Goal: Communication & Community: Answer question/provide support

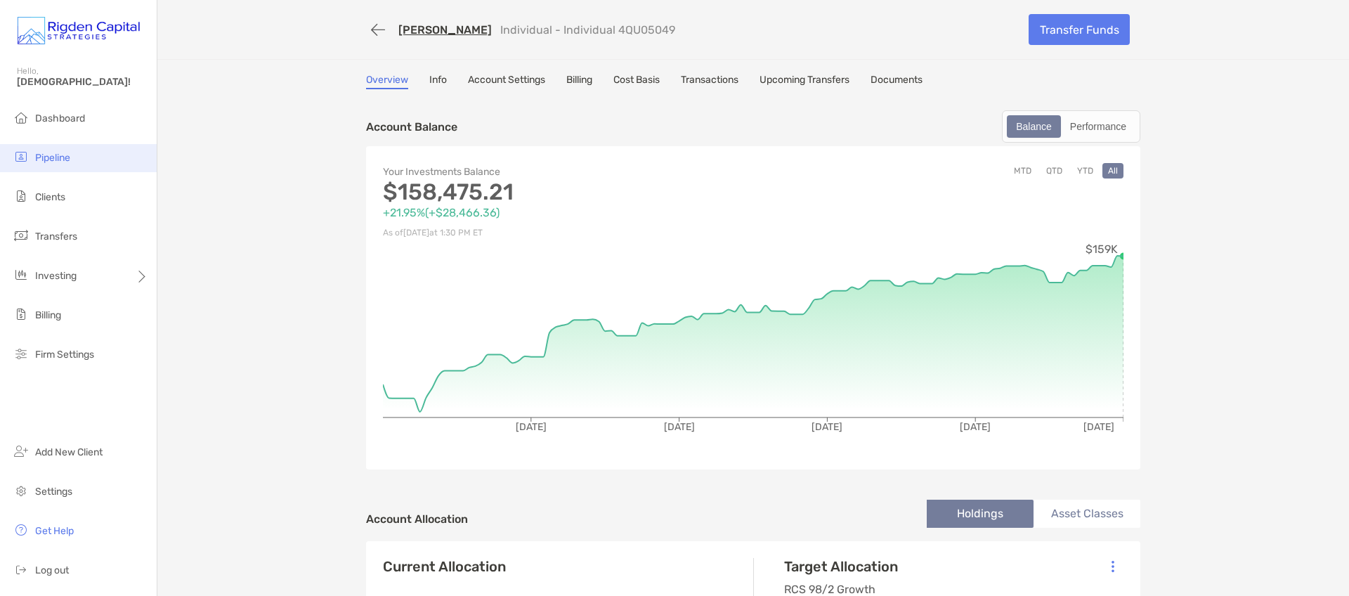
click at [47, 155] on span "Pipeline" at bounding box center [52, 158] width 35 height 12
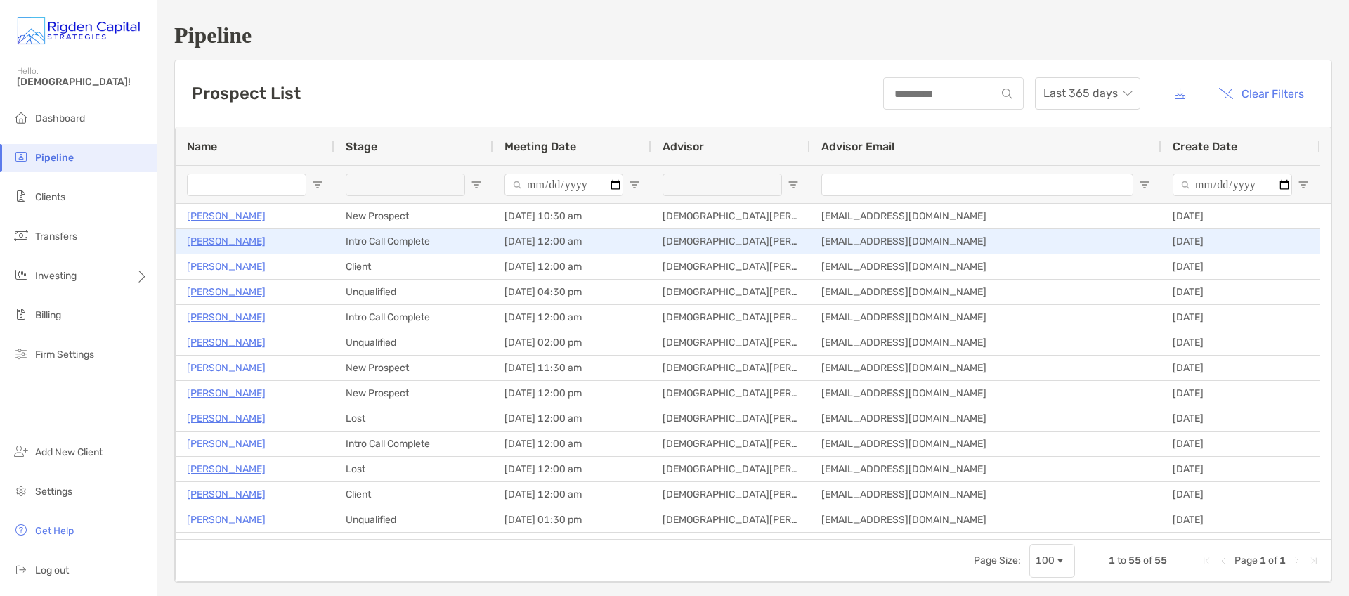
type input "******"
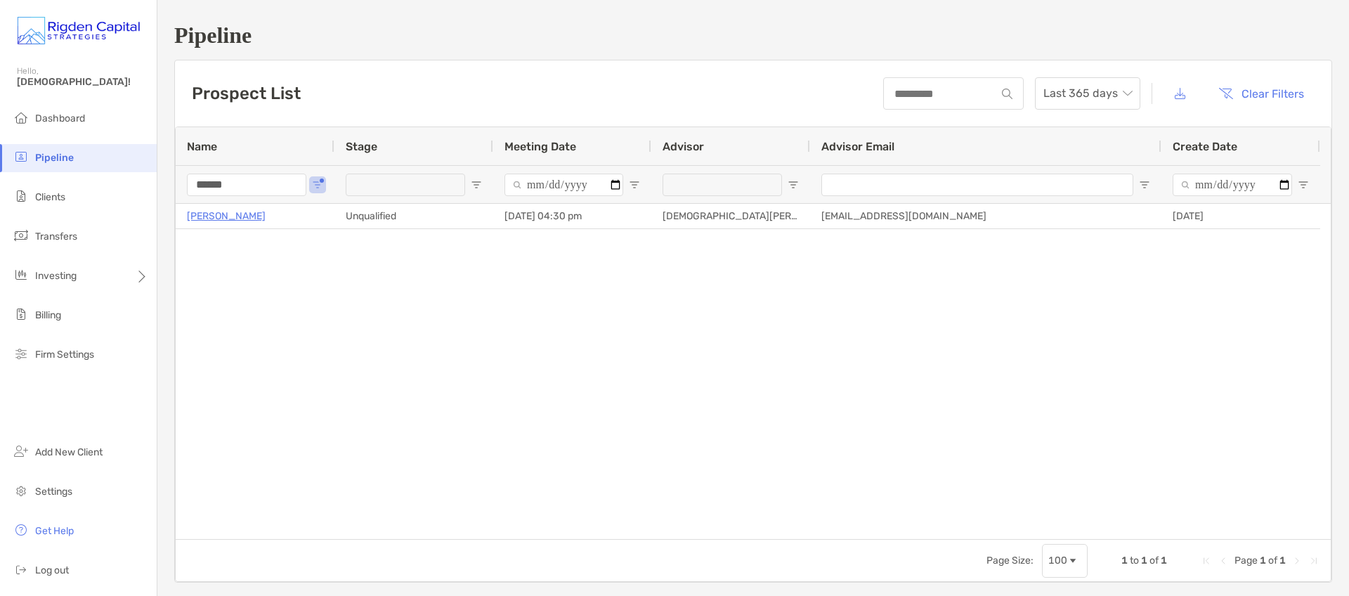
drag, startPoint x: 252, startPoint y: 188, endPoint x: 162, endPoint y: 188, distance: 90.0
click at [162, 188] on div "Pipeline Prospect List Last 365 days Clear Filters 1 to 1 of 1 Name Stage Meeti…" at bounding box center [753, 302] width 1192 height 605
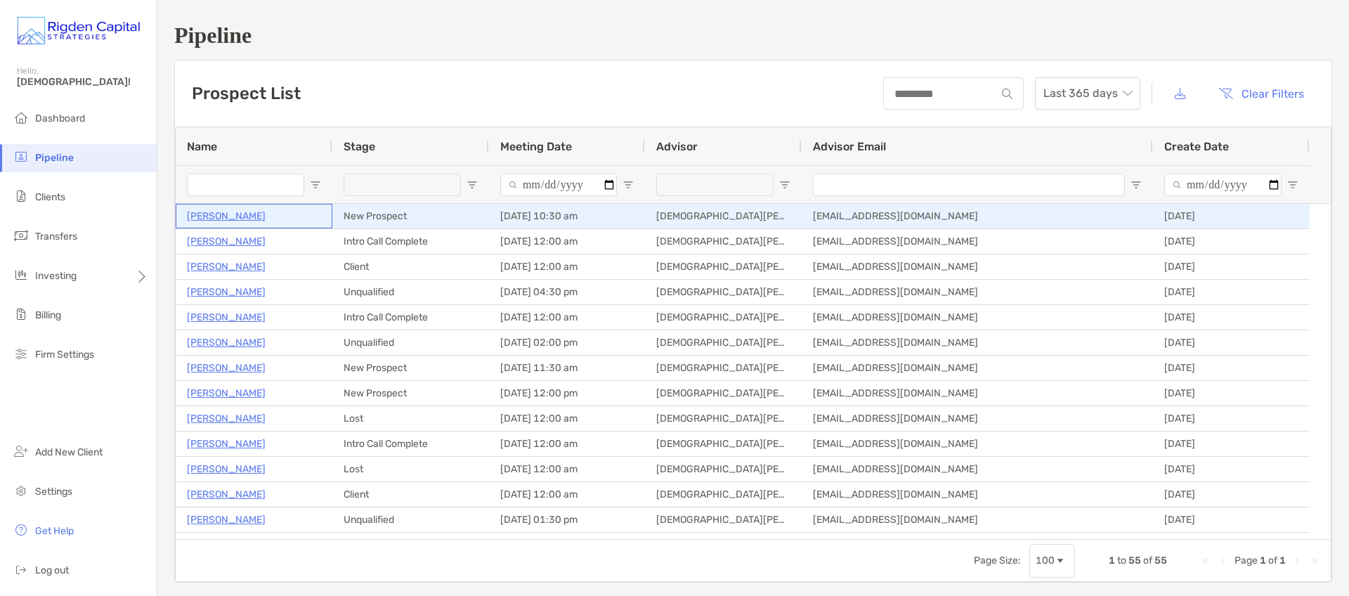
click at [219, 214] on p "Eric Esau" at bounding box center [226, 216] width 79 height 18
click at [214, 216] on p "[PERSON_NAME]" at bounding box center [226, 216] width 79 height 18
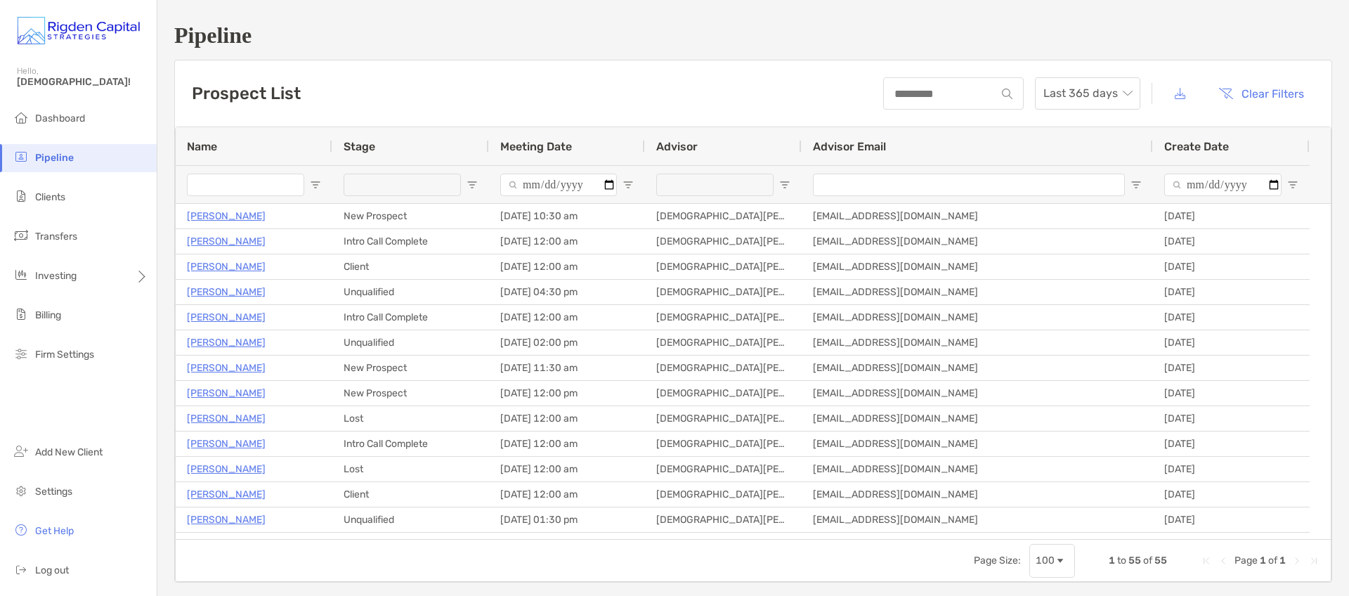
click at [233, 183] on input "Name Filter Input" at bounding box center [245, 185] width 117 height 22
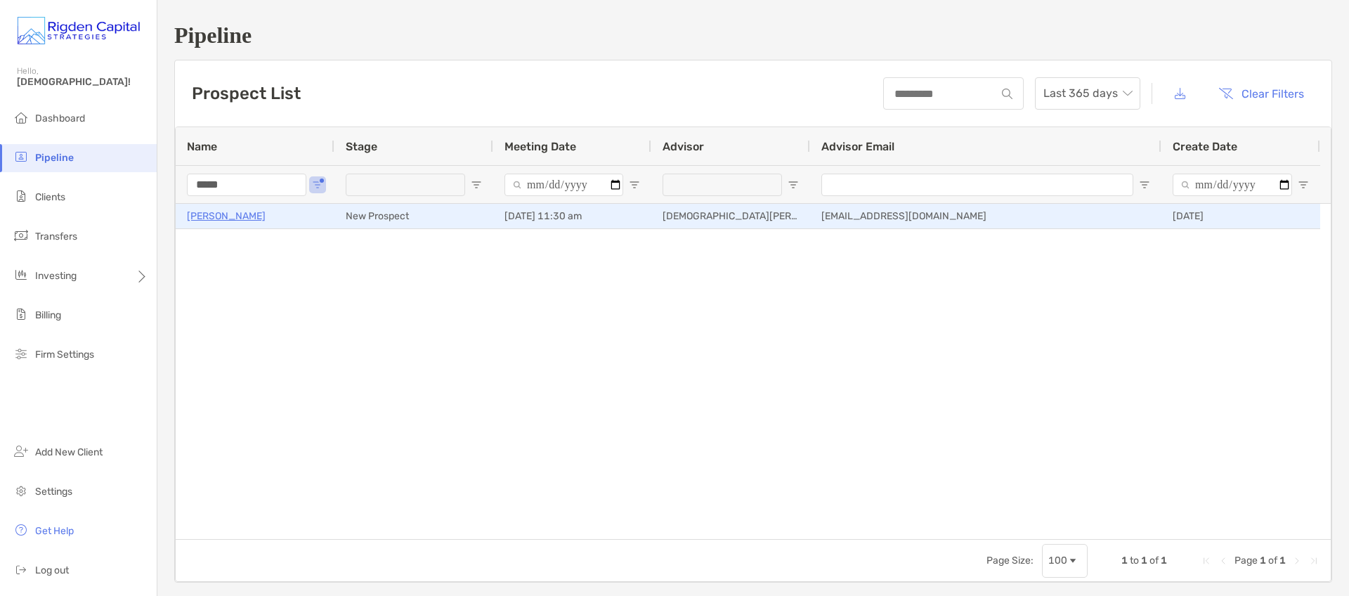
type input "*****"
click at [226, 219] on p "Ethan Caprara" at bounding box center [226, 216] width 79 height 18
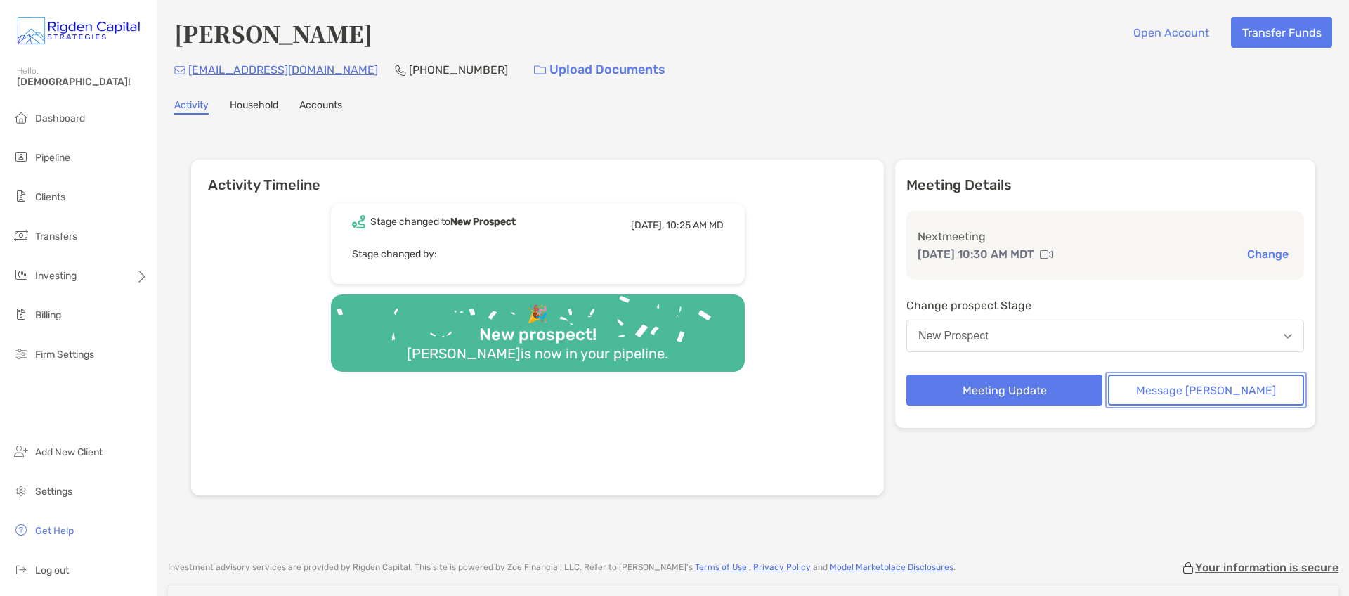
click at [1191, 391] on button "Message Zoe" at bounding box center [1206, 390] width 196 height 31
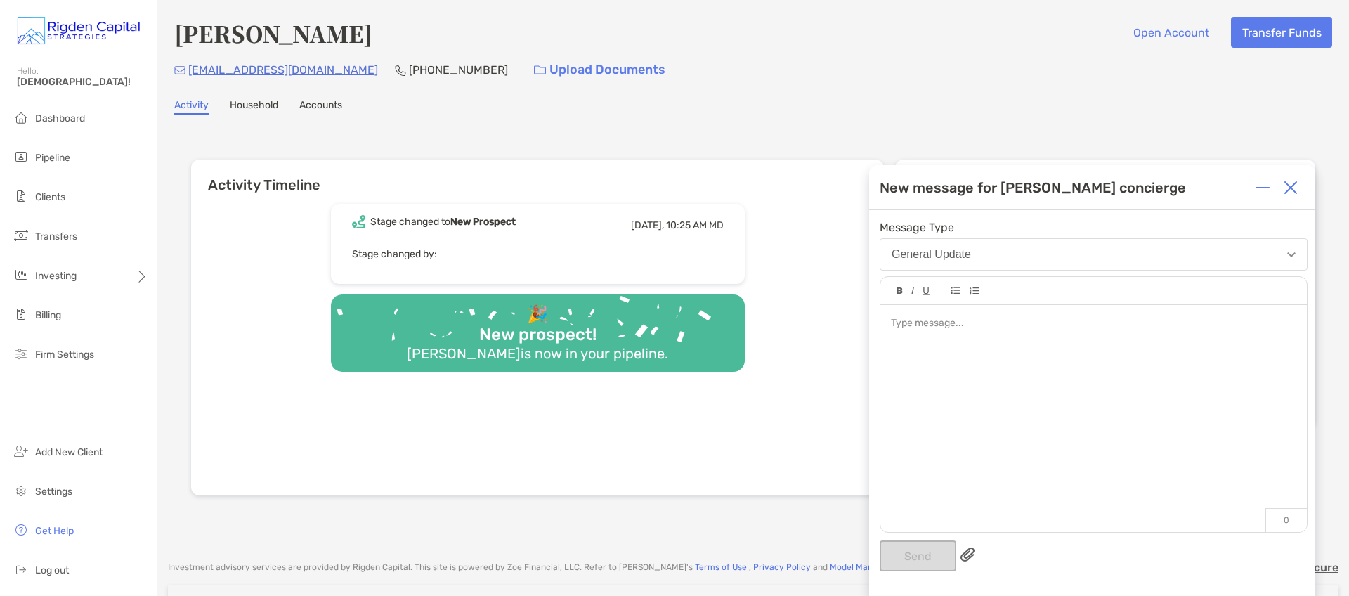
click at [952, 347] on div at bounding box center [1094, 411] width 427 height 213
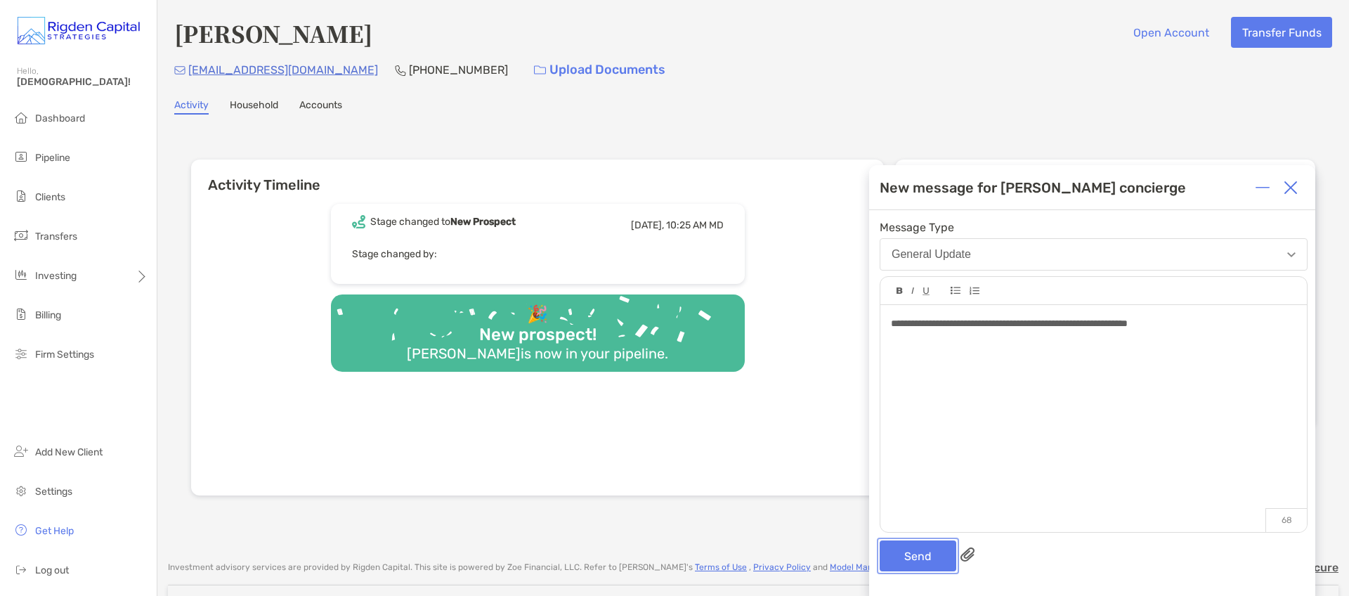
click at [914, 562] on button "Send" at bounding box center [918, 555] width 77 height 31
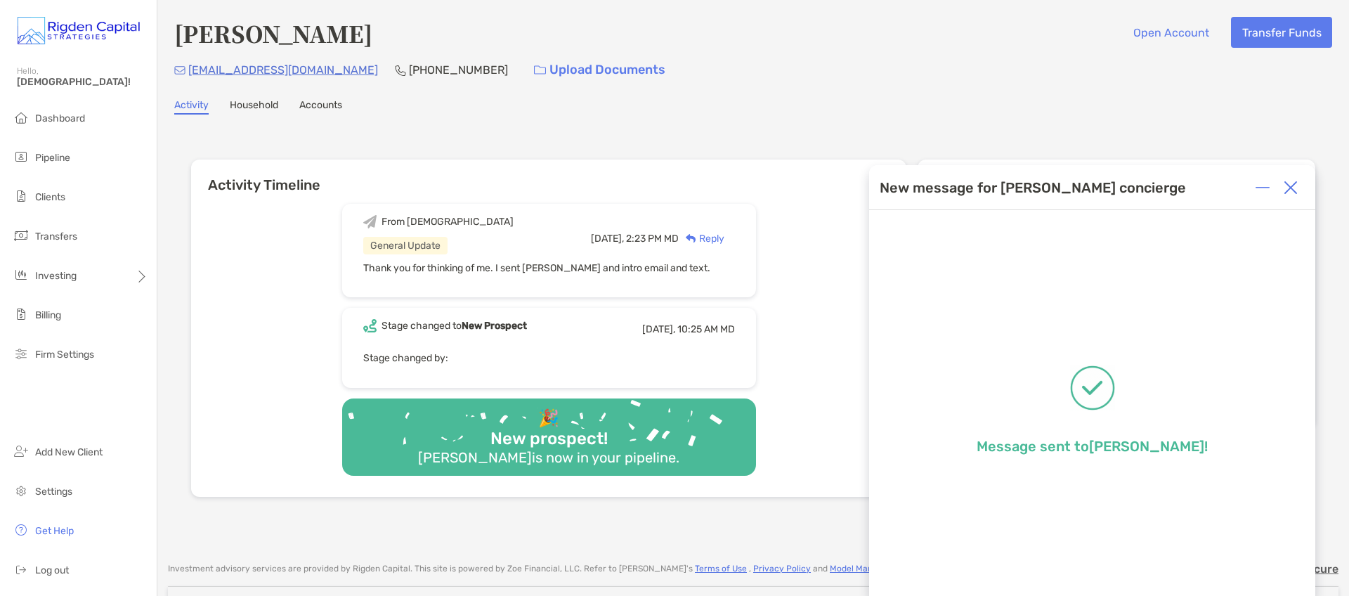
click at [1294, 187] on img at bounding box center [1291, 188] width 14 height 14
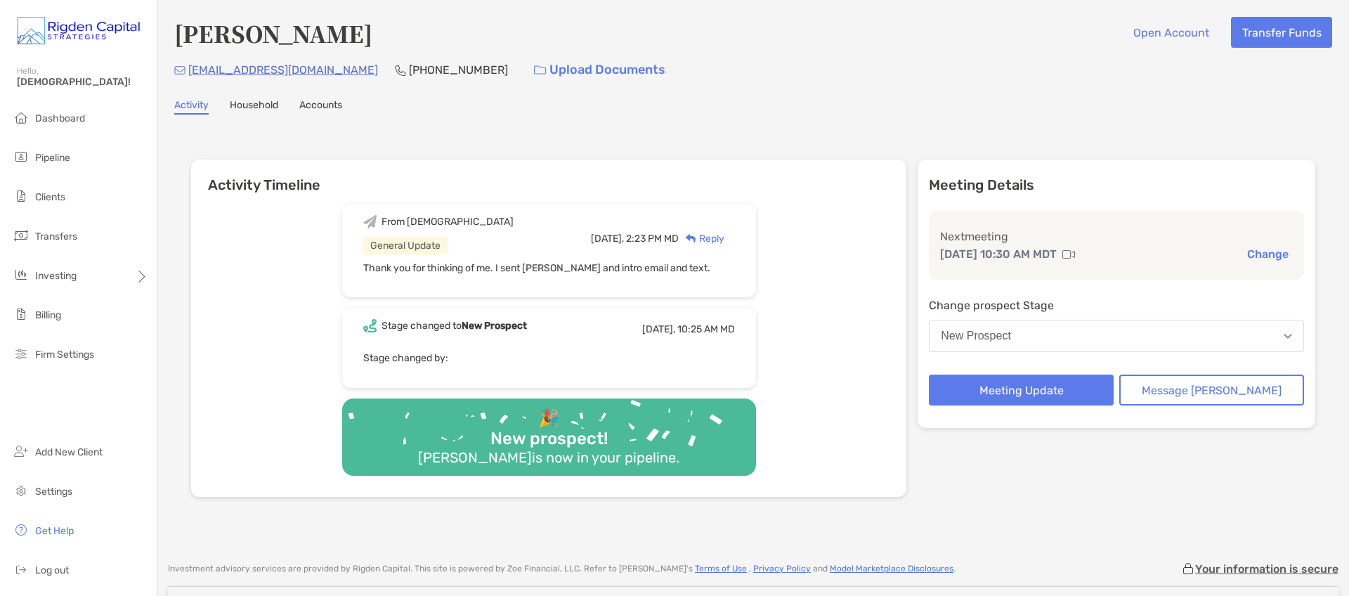
click at [994, 121] on div "Eric Esau Open Account Transfer Funds never-inseam-2v@icloud.com (303) 884-3108…" at bounding box center [753, 274] width 1192 height 548
drag, startPoint x: 347, startPoint y: 71, endPoint x: 191, endPoint y: 74, distance: 156.1
click at [191, 74] on div "never-inseam-2v@icloud.com (303) 884-3108 Upload Documents" at bounding box center [753, 70] width 1158 height 30
copy p "never-inseam-2v@icloud.com"
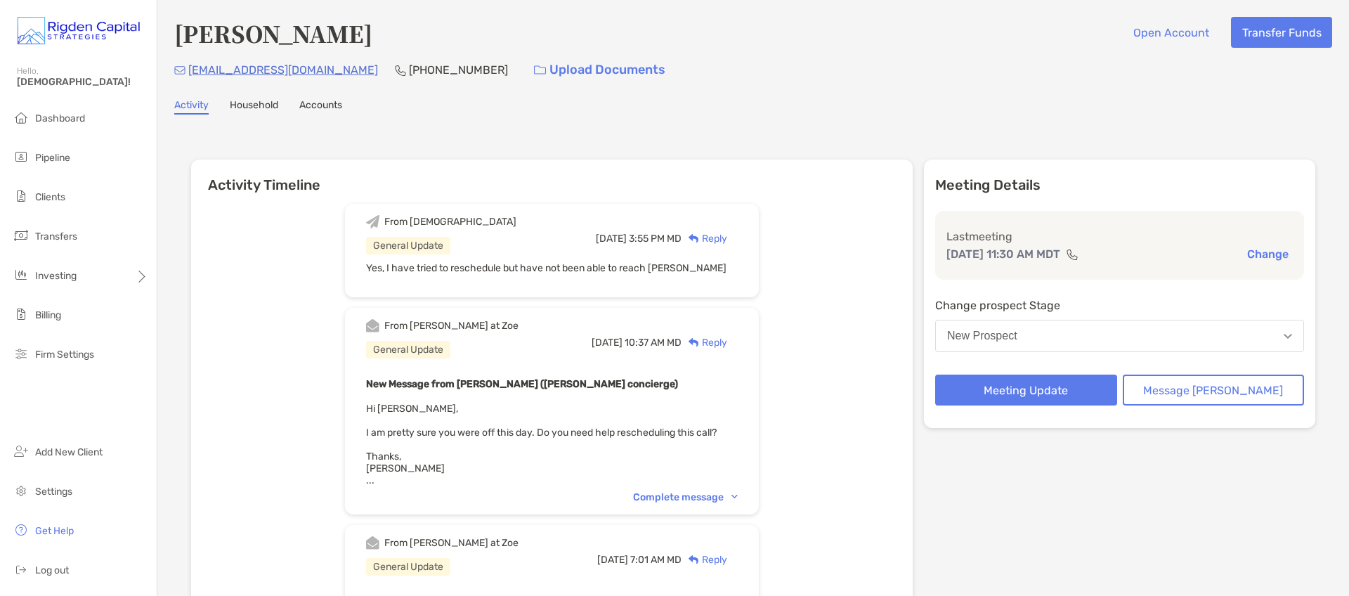
click at [532, 147] on div "Activity Timeline From [DEMOGRAPHIC_DATA] General Update [DATE] 3:55 PM MD Repl…" at bounding box center [753, 581] width 1125 height 872
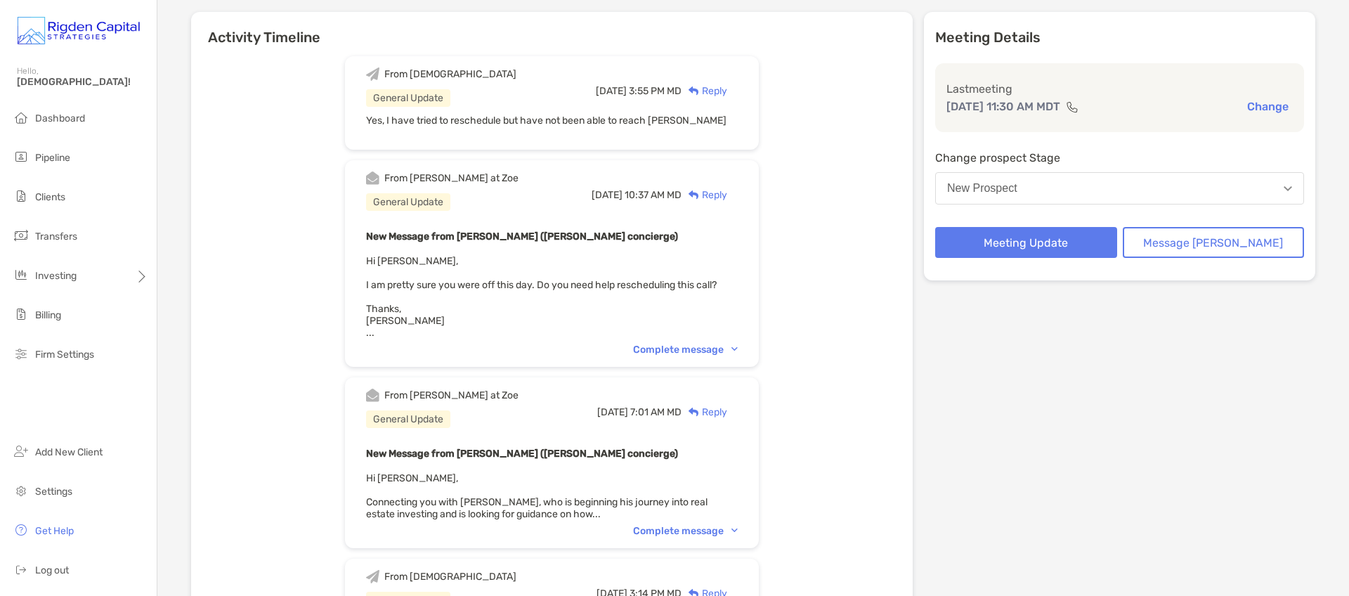
scroll to position [121, 0]
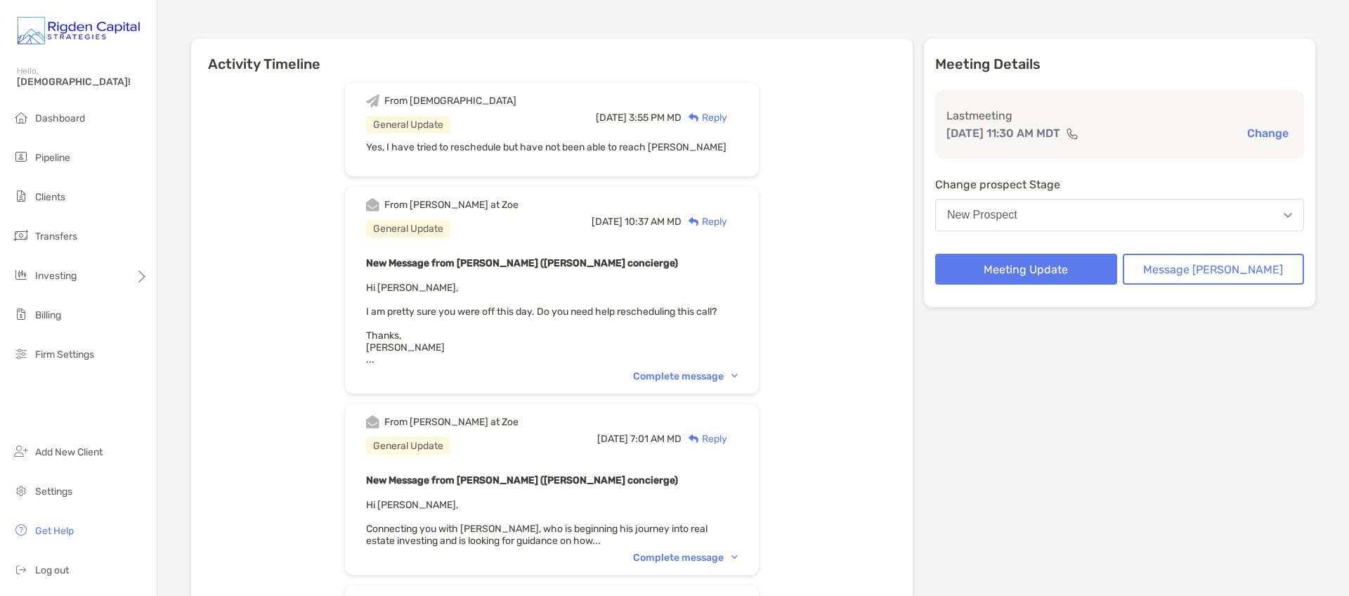
click at [1263, 137] on button "Change" at bounding box center [1268, 133] width 50 height 15
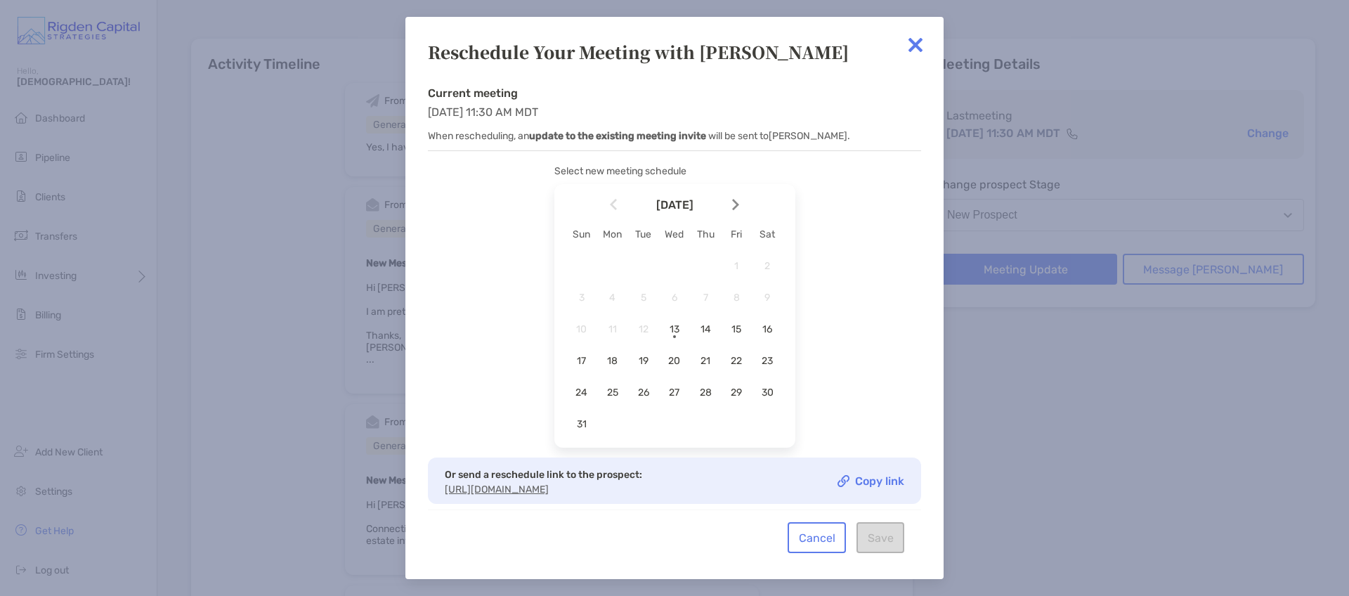
click at [877, 479] on link "Copy link" at bounding box center [871, 481] width 67 height 12
drag, startPoint x: 909, startPoint y: 40, endPoint x: 914, endPoint y: 48, distance: 9.4
click at [911, 40] on img at bounding box center [916, 45] width 28 height 28
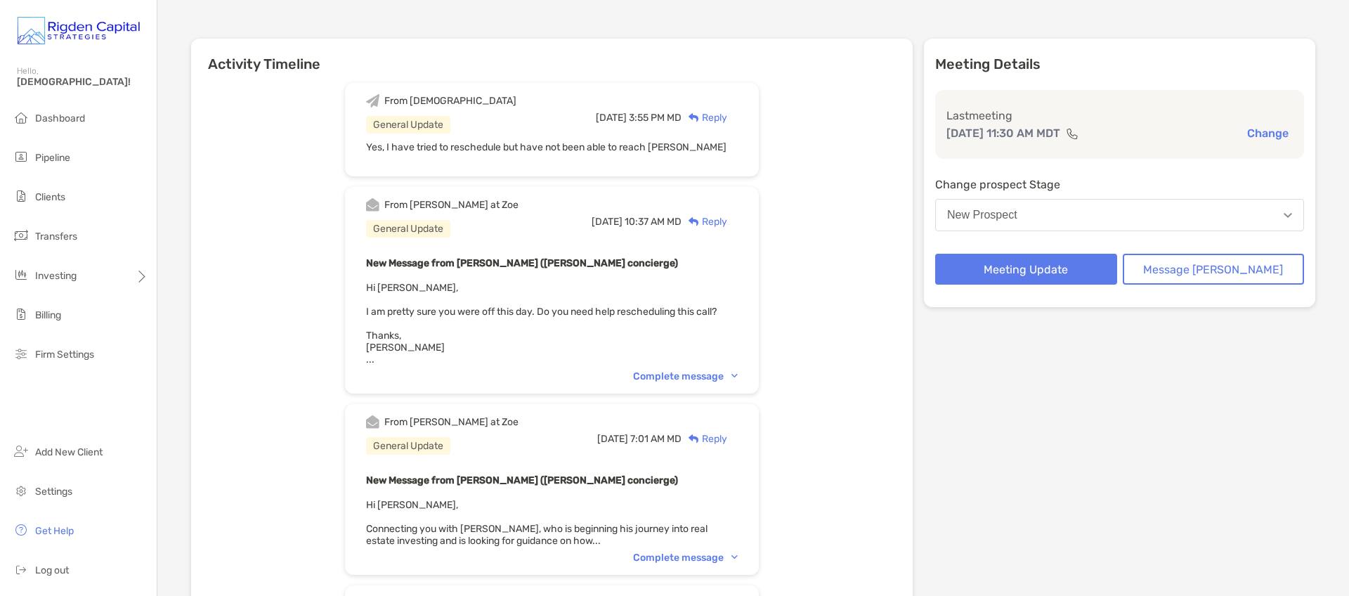
click at [727, 115] on div "Reply" at bounding box center [705, 117] width 46 height 15
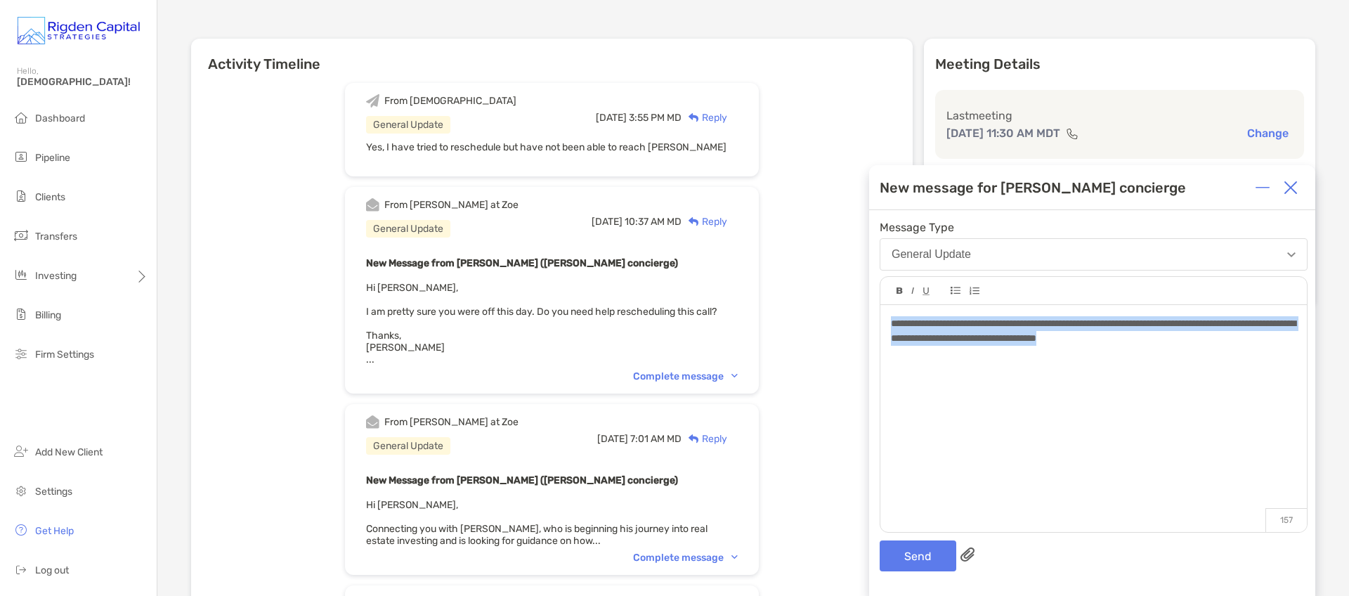
drag, startPoint x: 1224, startPoint y: 342, endPoint x: 883, endPoint y: 325, distance: 341.3
click at [883, 325] on div "**********" at bounding box center [1094, 411] width 427 height 213
copy span "**********"
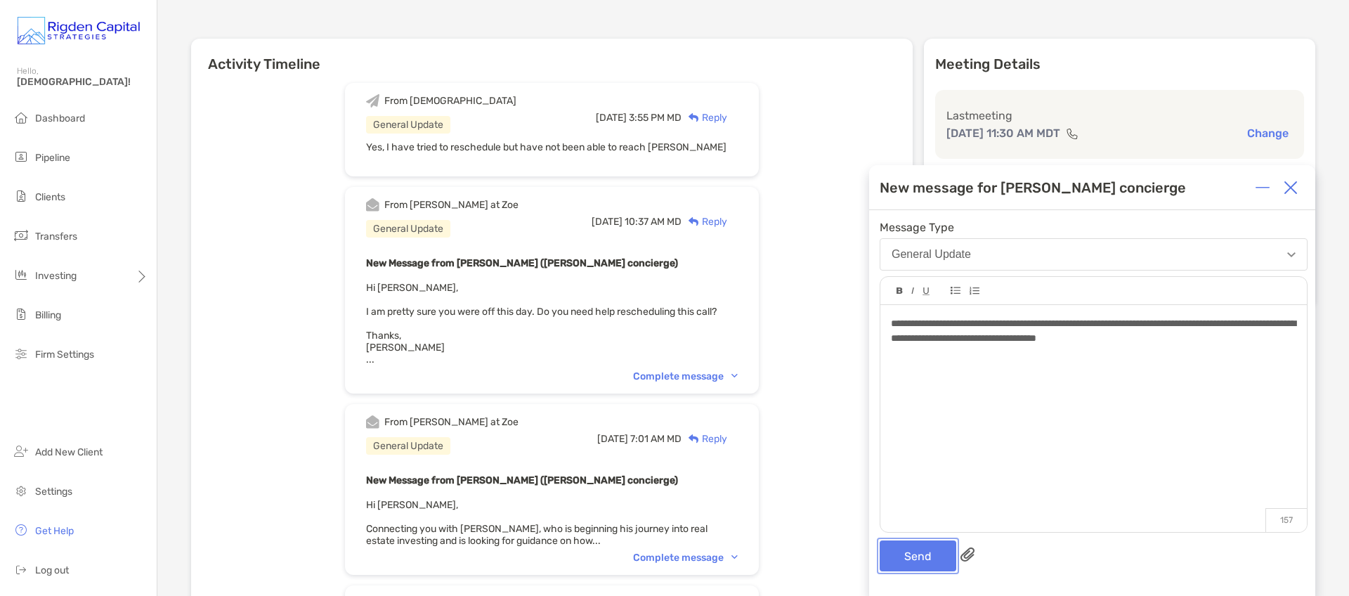
click at [912, 562] on button "Send" at bounding box center [918, 555] width 77 height 31
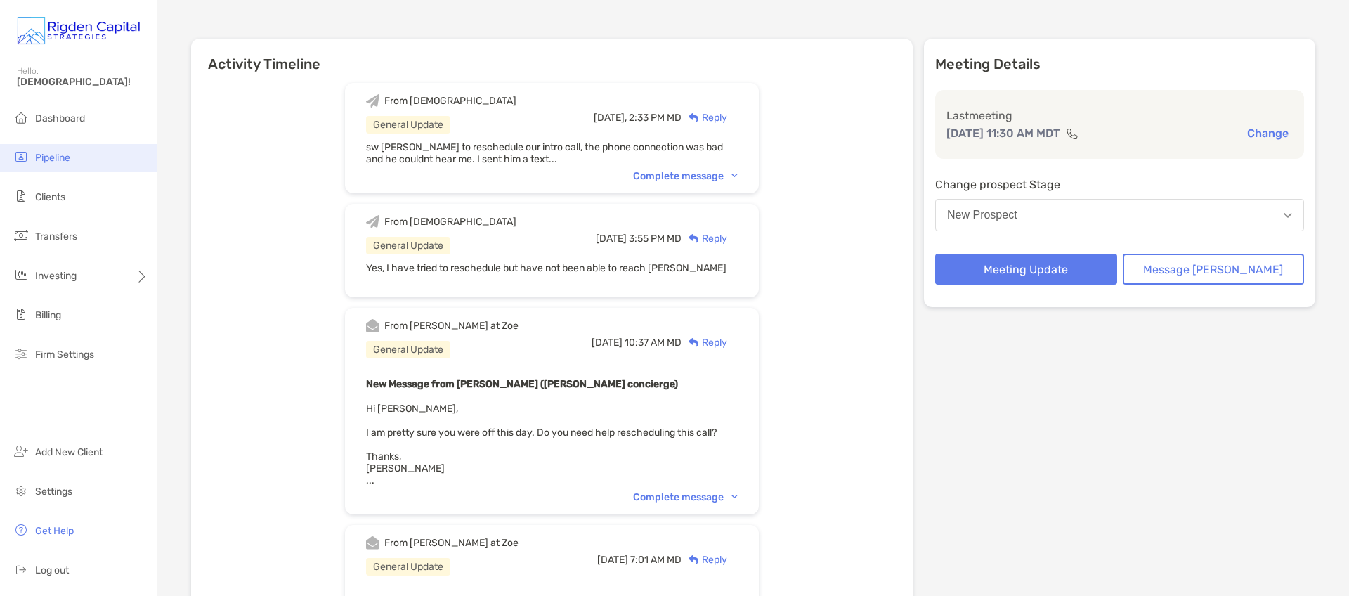
click at [57, 160] on span "Pipeline" at bounding box center [52, 158] width 35 height 12
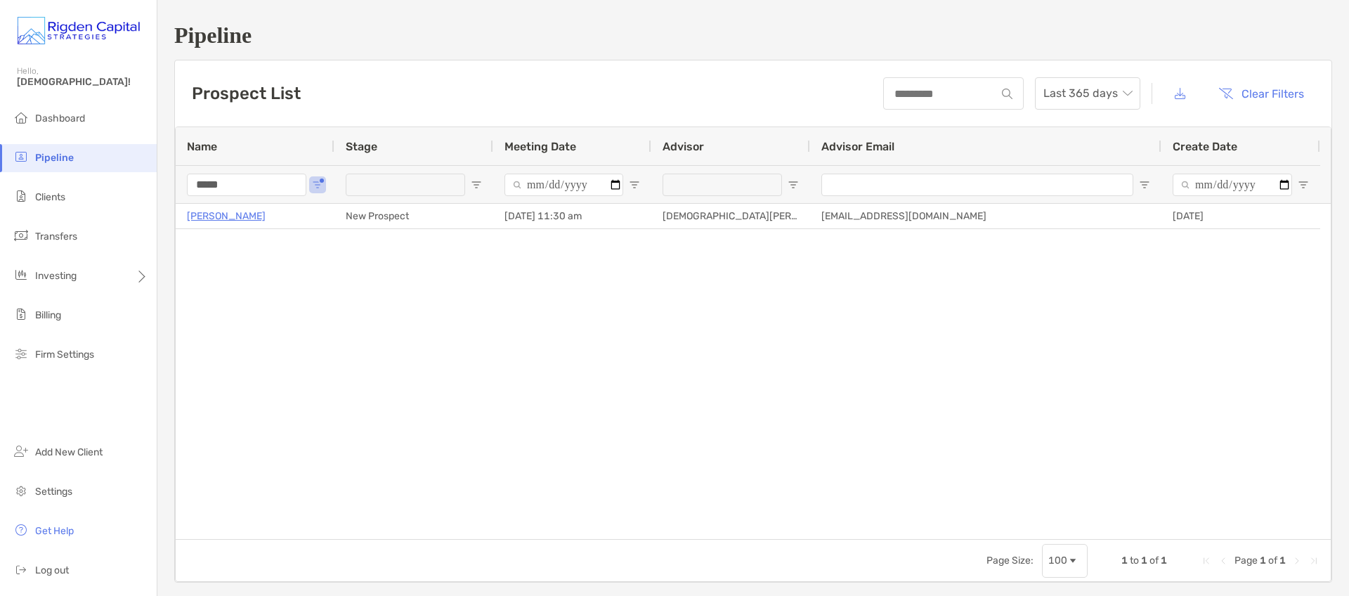
drag, startPoint x: 262, startPoint y: 183, endPoint x: 175, endPoint y: 182, distance: 87.2
click at [175, 185] on div "Name Stage Meeting Date Advisor Advisor Email Create Date ***** Ethan Caprara N…" at bounding box center [753, 354] width 1157 height 455
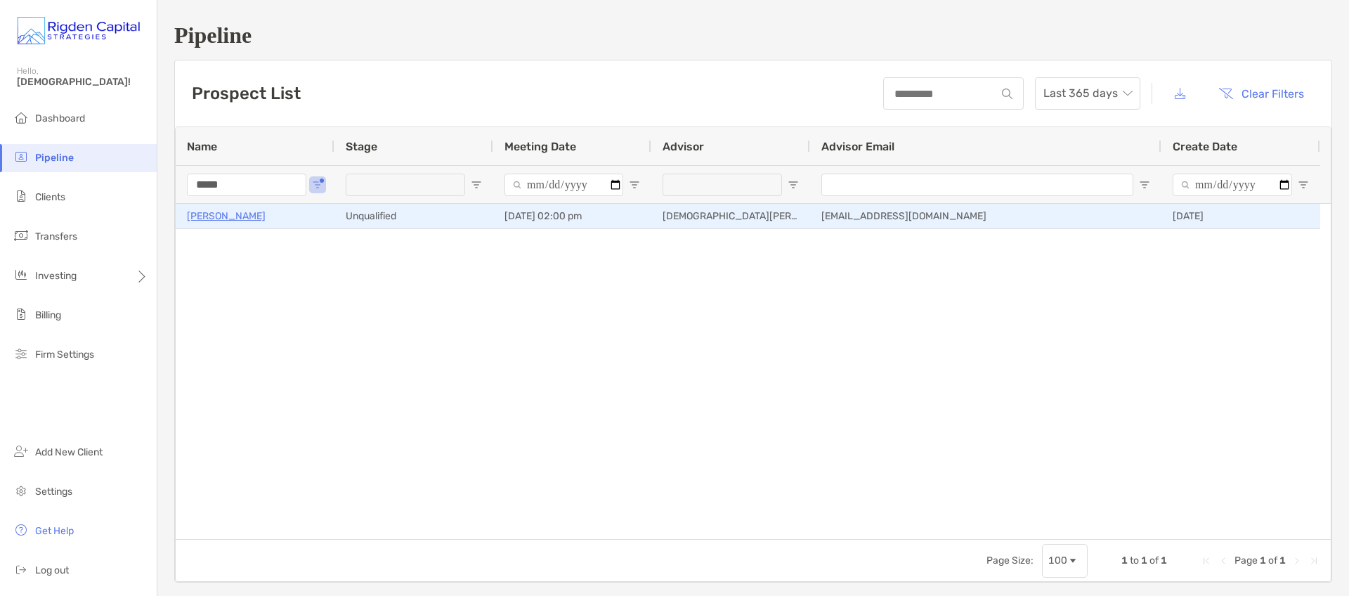
type input "*****"
click at [242, 218] on p "Patrick Meade" at bounding box center [226, 216] width 79 height 18
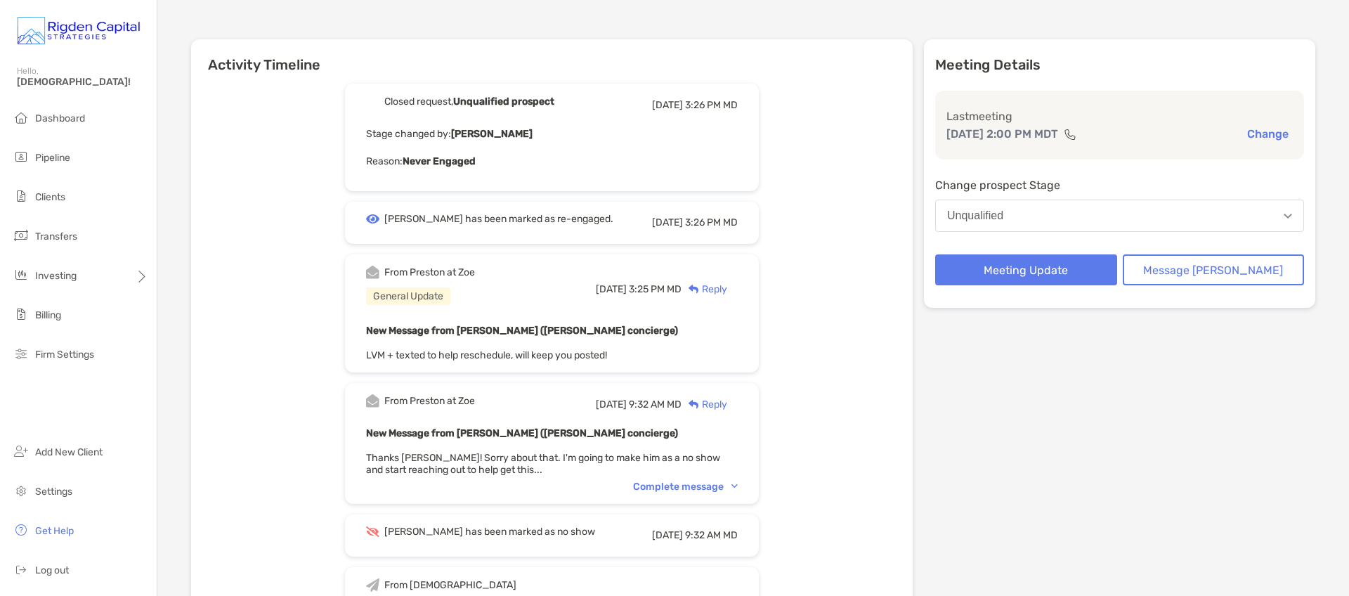
scroll to position [103, 0]
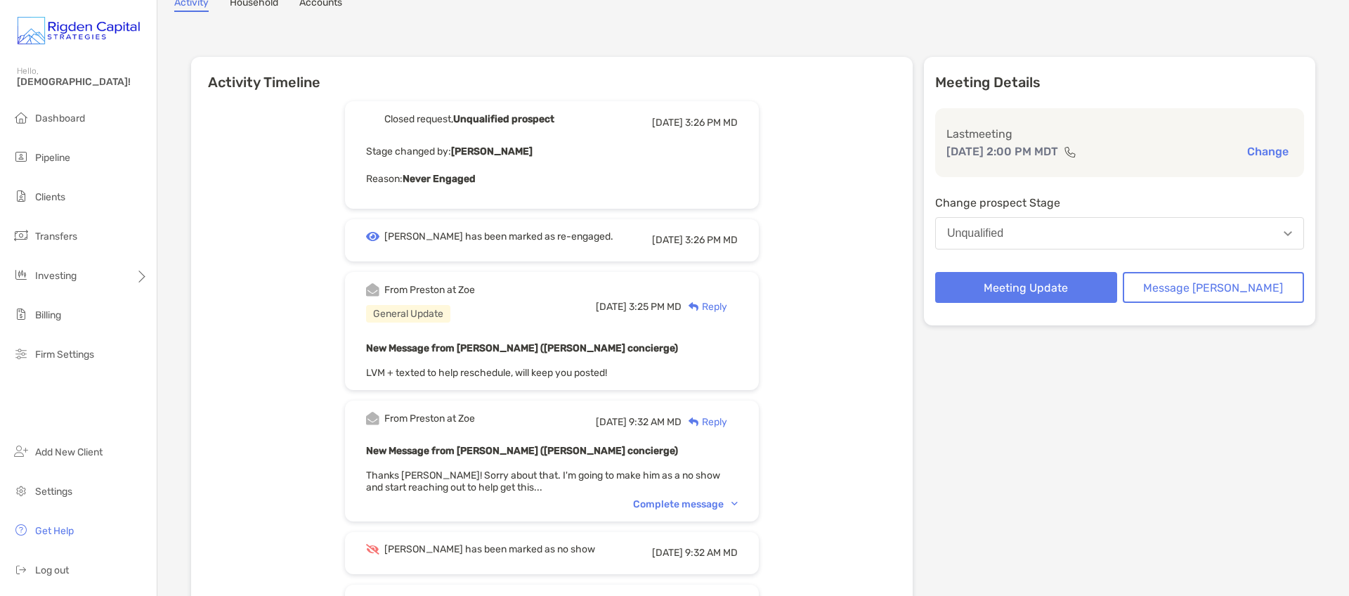
click at [727, 306] on div "Reply" at bounding box center [705, 306] width 46 height 15
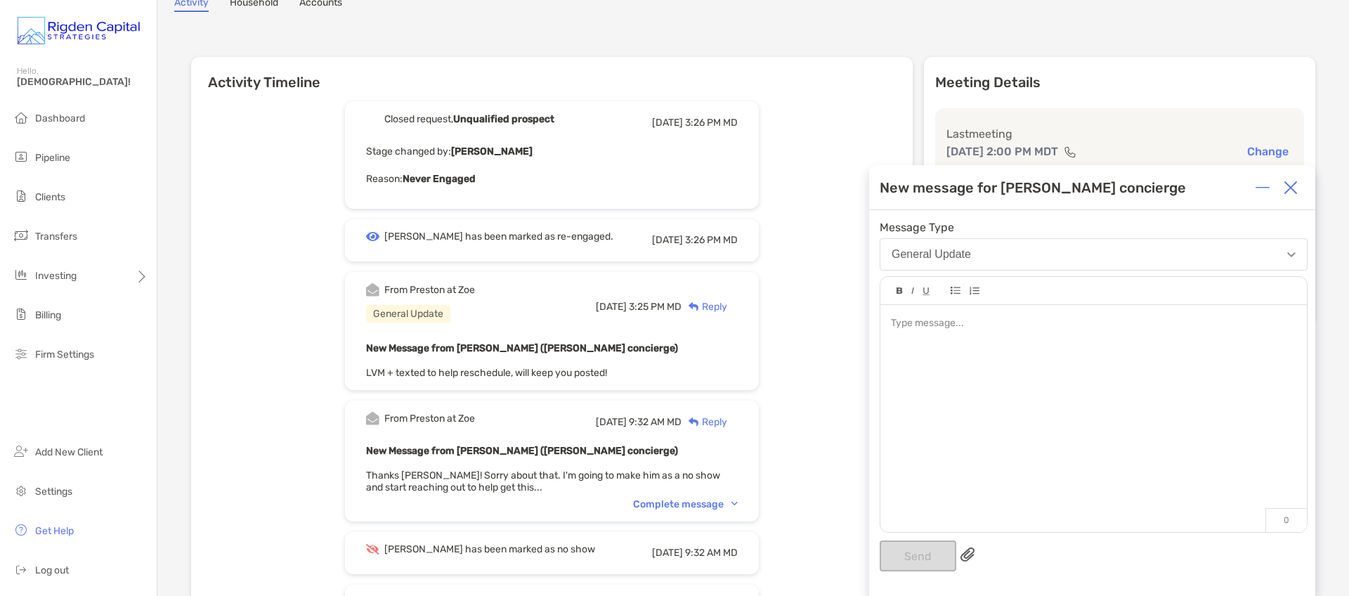
click at [914, 345] on div at bounding box center [1094, 411] width 427 height 213
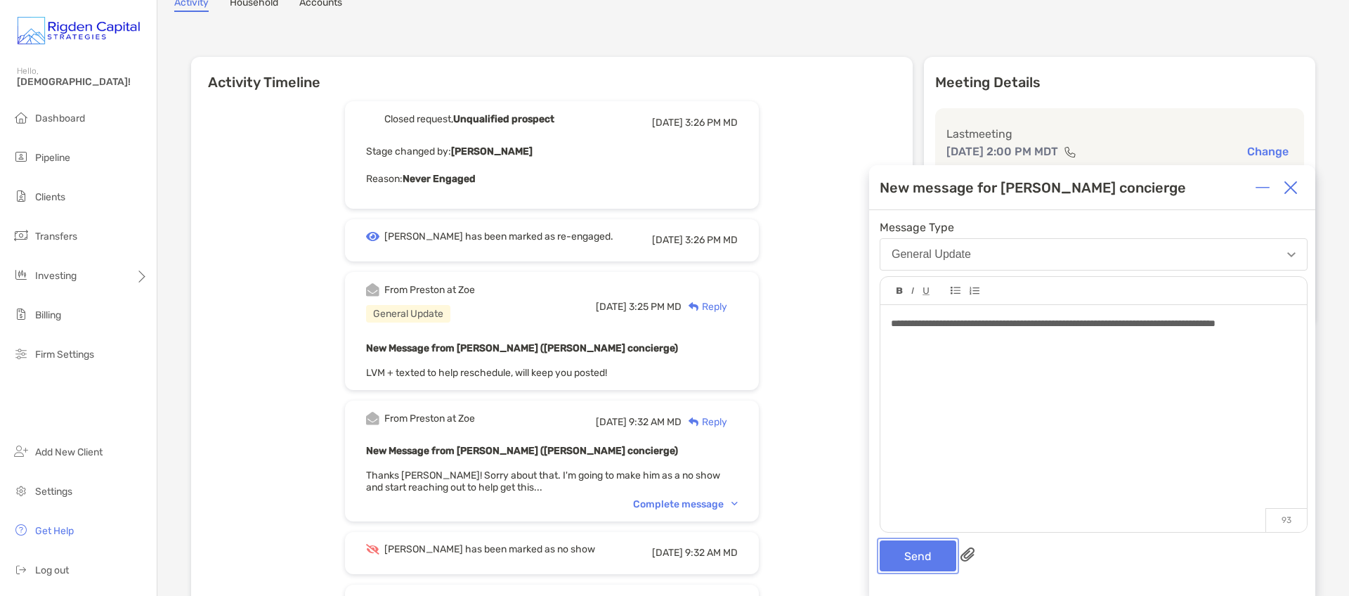
drag, startPoint x: 933, startPoint y: 560, endPoint x: 933, endPoint y: 552, distance: 7.7
click at [933, 560] on button "Send" at bounding box center [918, 555] width 77 height 31
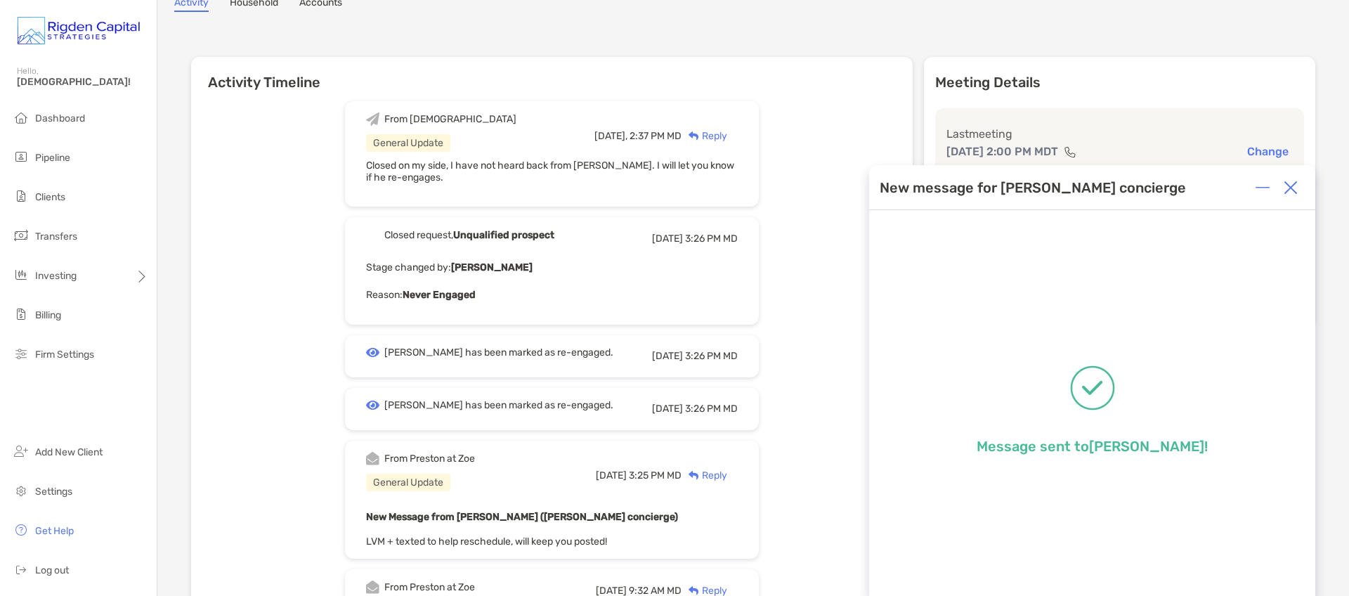
click at [1293, 189] on img at bounding box center [1291, 188] width 14 height 14
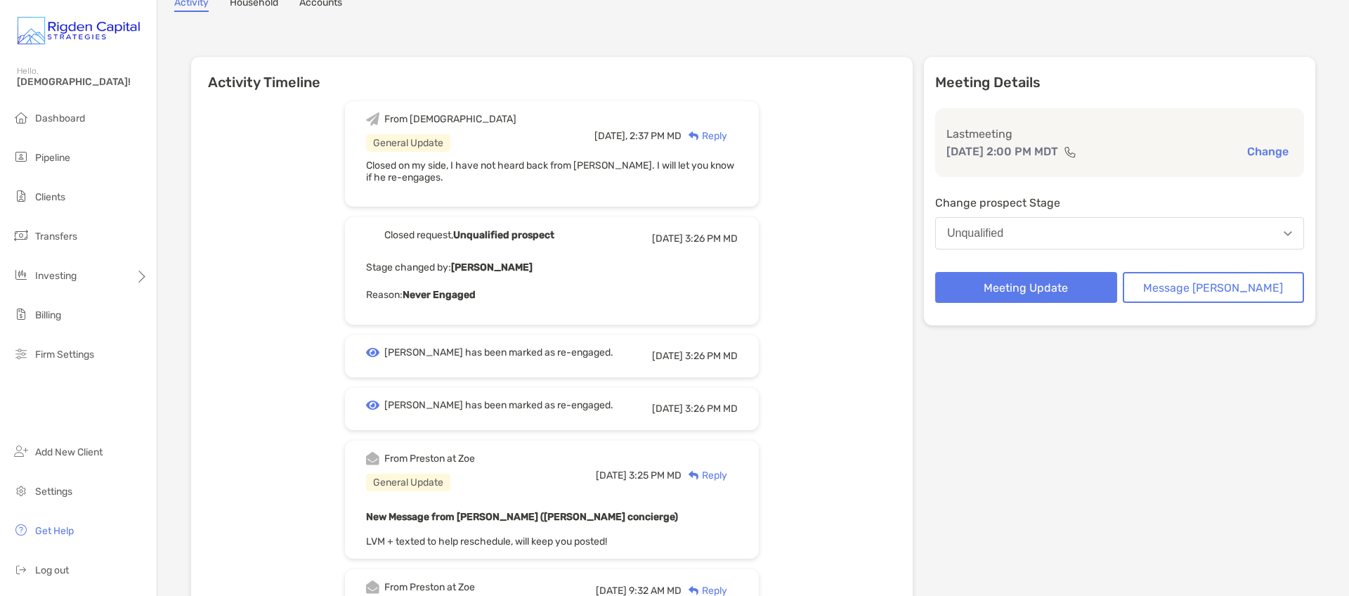
click at [1263, 153] on button "Change" at bounding box center [1268, 151] width 50 height 15
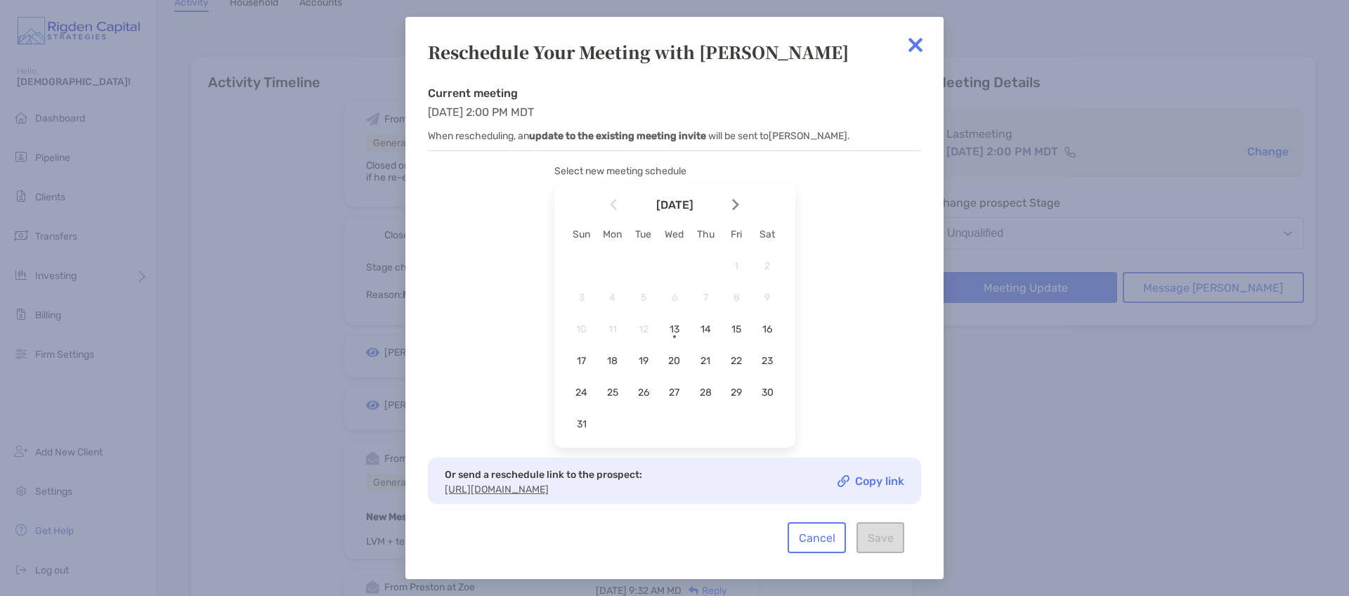
click at [875, 477] on link "Copy link" at bounding box center [871, 481] width 67 height 12
click at [917, 49] on img at bounding box center [916, 45] width 28 height 28
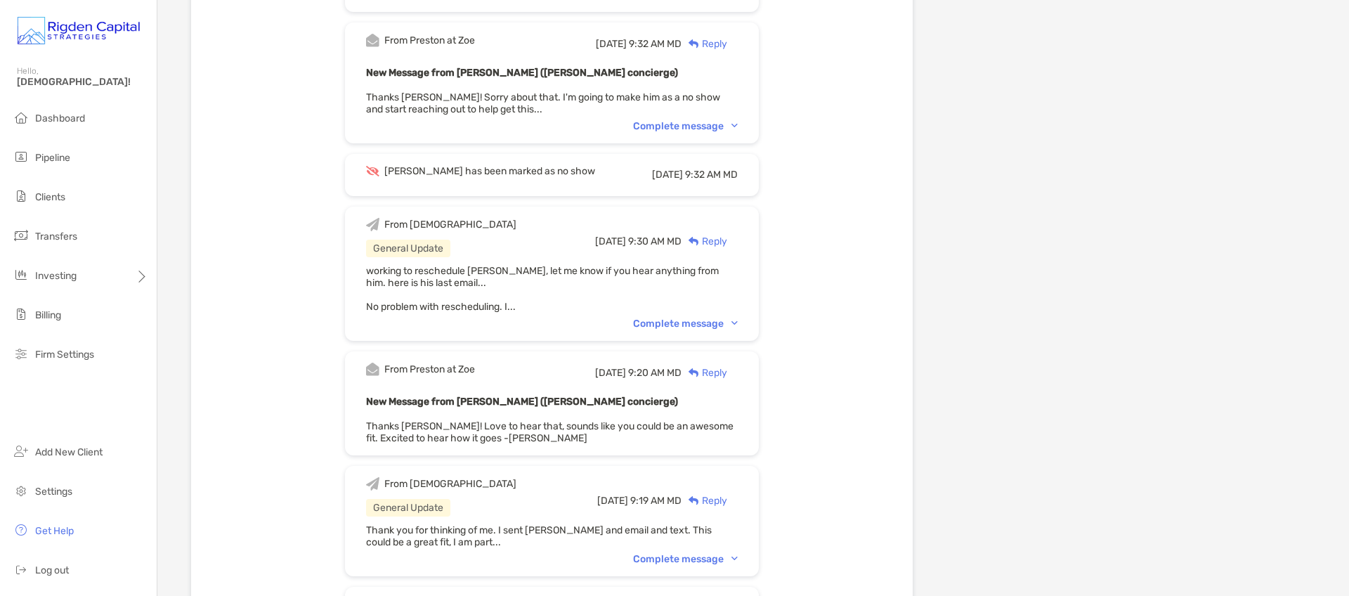
scroll to position [647, 0]
click at [701, 325] on div "Complete message" at bounding box center [685, 326] width 105 height 12
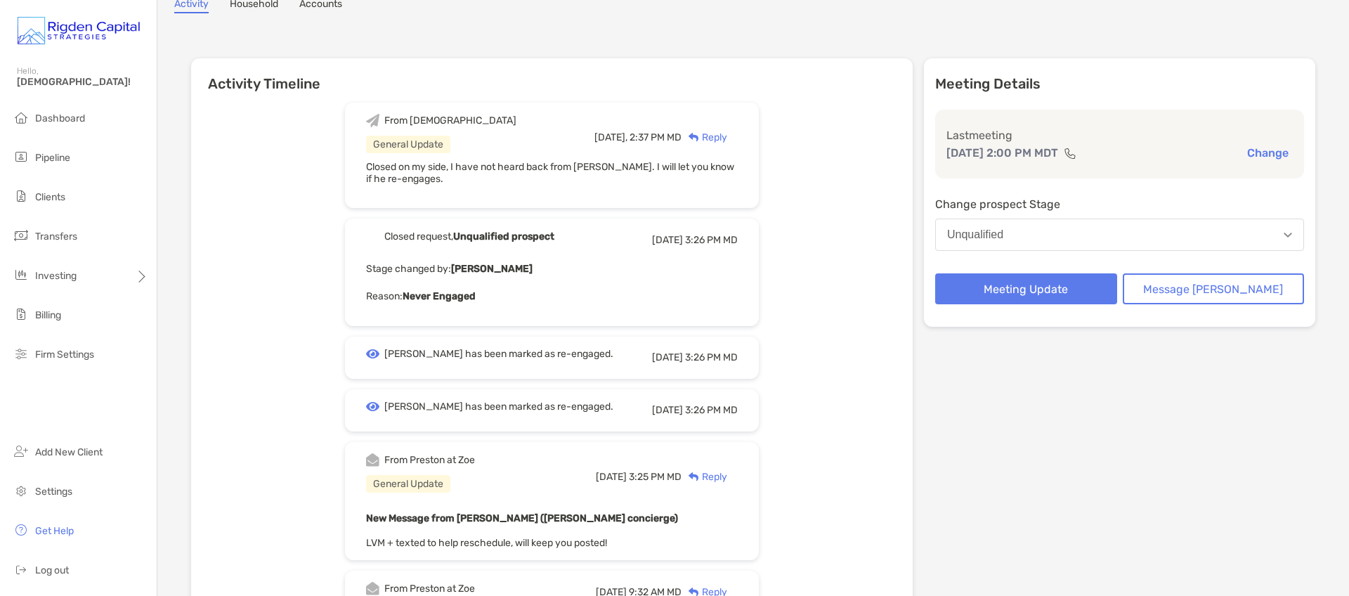
scroll to position [11, 0]
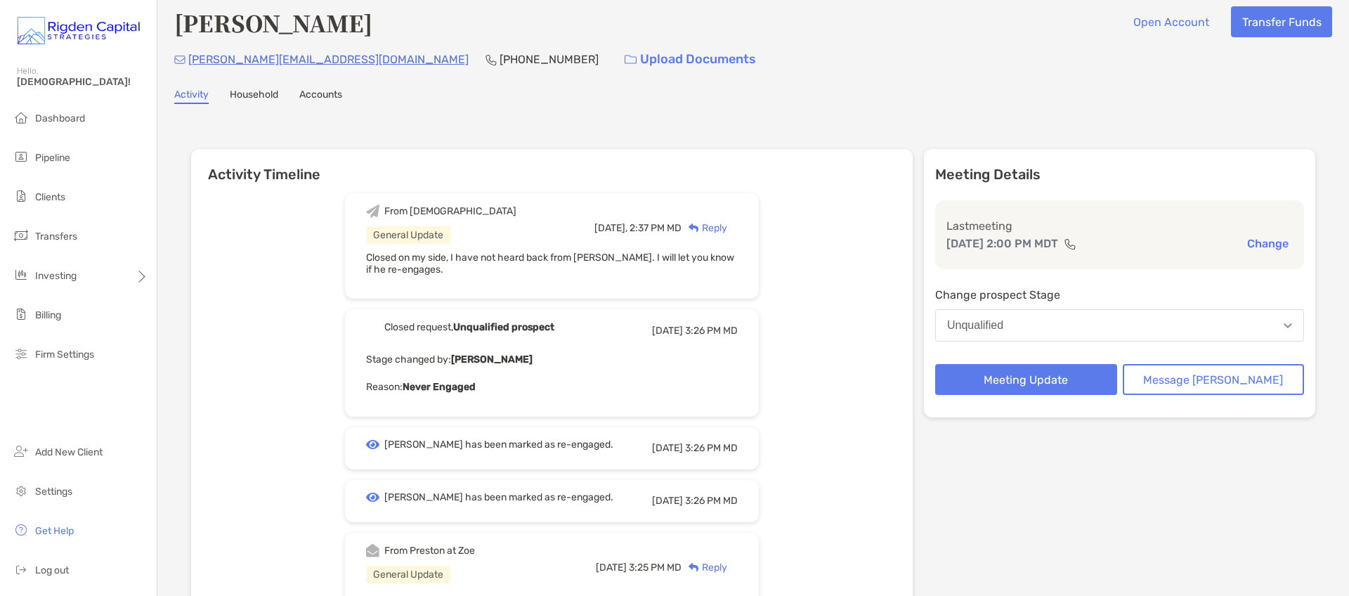
click at [1256, 244] on button "Change" at bounding box center [1268, 243] width 50 height 15
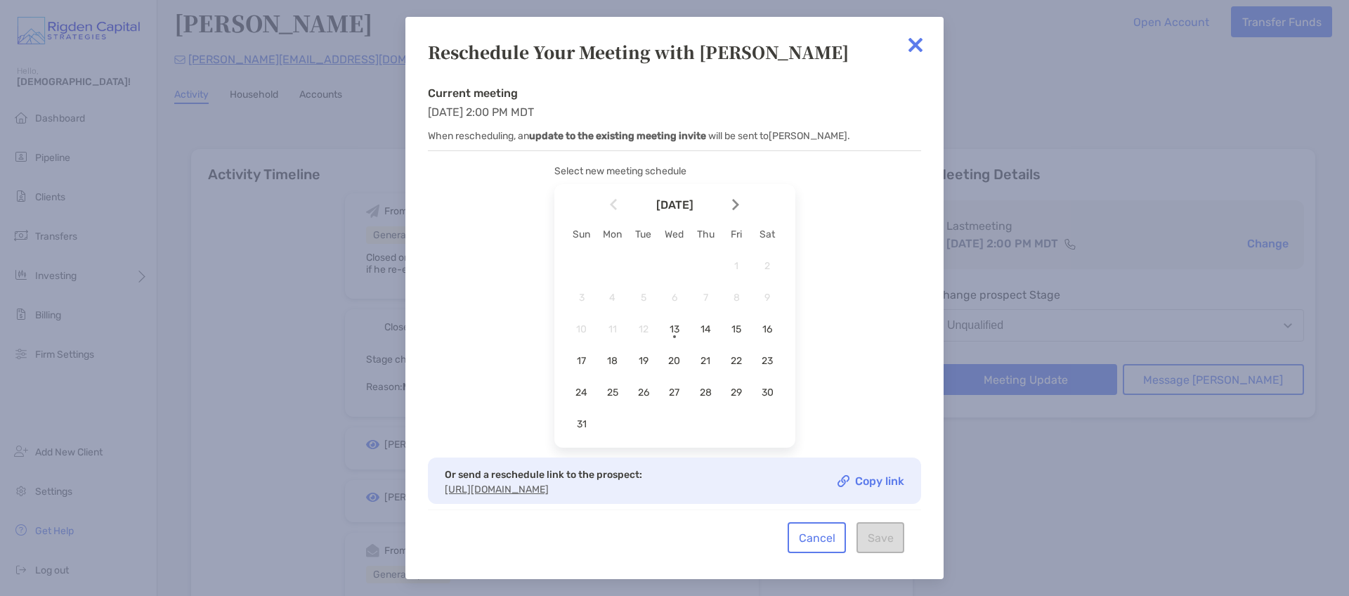
click at [879, 479] on link "Copy link" at bounding box center [871, 481] width 67 height 12
click at [921, 42] on img at bounding box center [916, 45] width 28 height 28
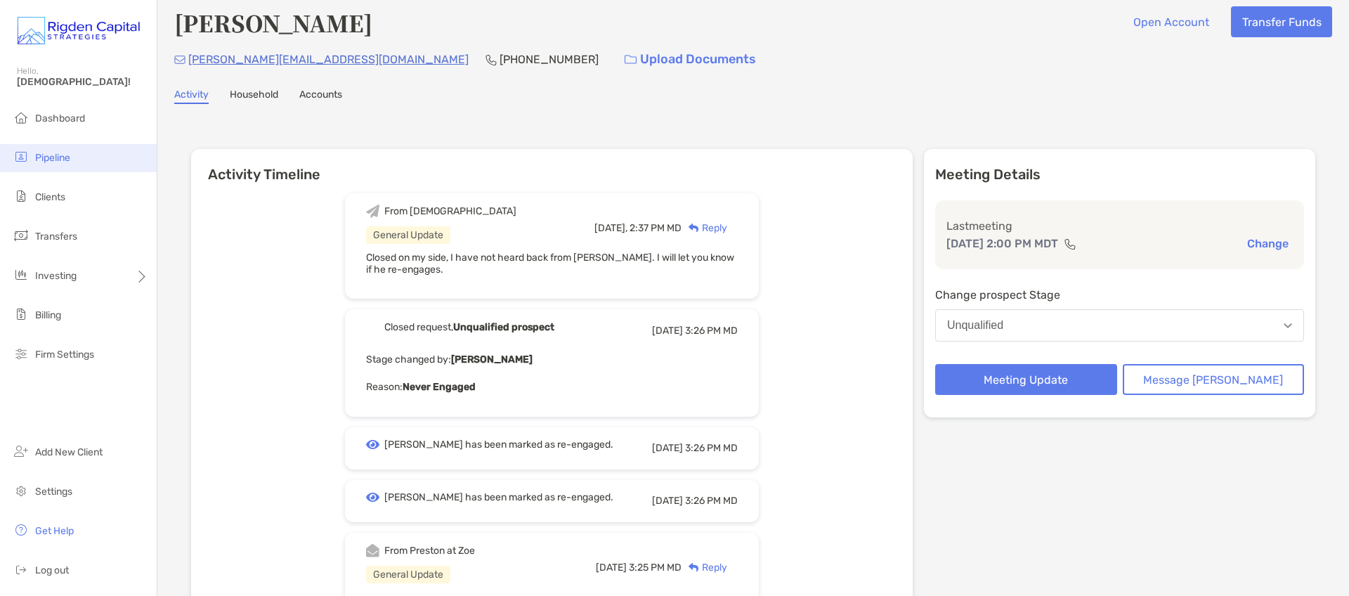
click at [70, 157] on span "Pipeline" at bounding box center [52, 158] width 35 height 12
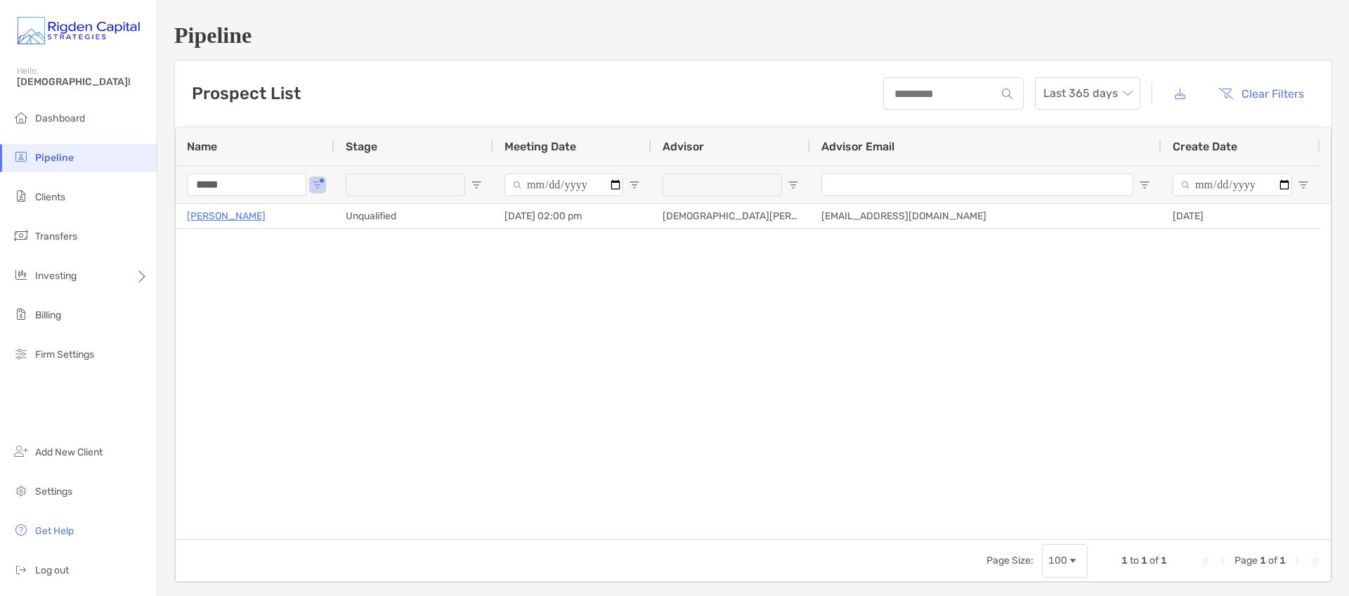
drag, startPoint x: 250, startPoint y: 186, endPoint x: 165, endPoint y: 181, distance: 84.5
click at [174, 187] on div "Prospect List Last 365 days Clear Filters 1 to 1 of 1 Name Stage Meeting Date A…" at bounding box center [753, 321] width 1158 height 523
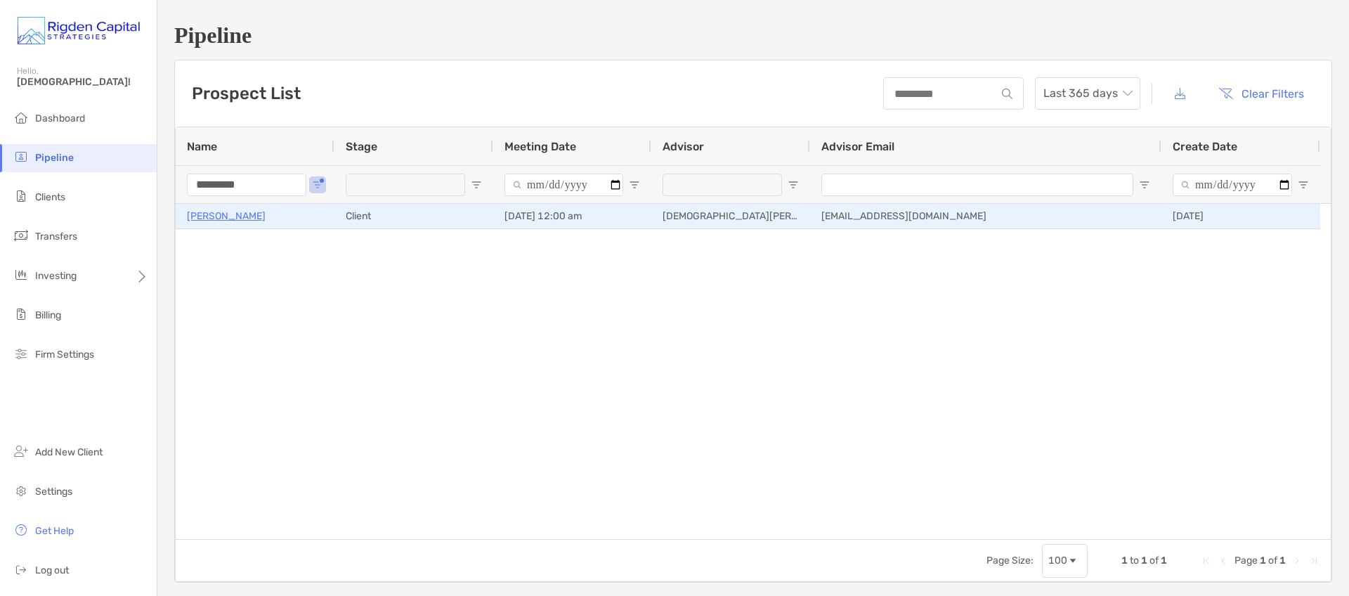
type input "*********"
click at [245, 219] on p "Mike Henderson" at bounding box center [226, 216] width 79 height 18
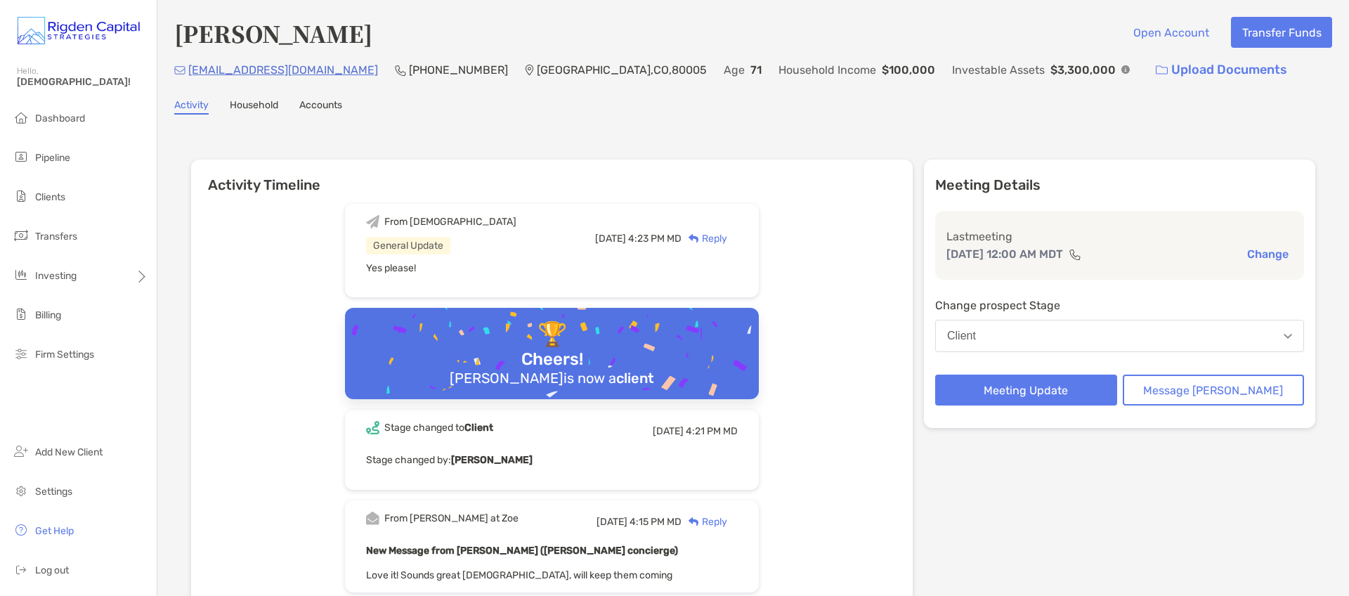
click at [727, 238] on div "Reply" at bounding box center [705, 238] width 46 height 15
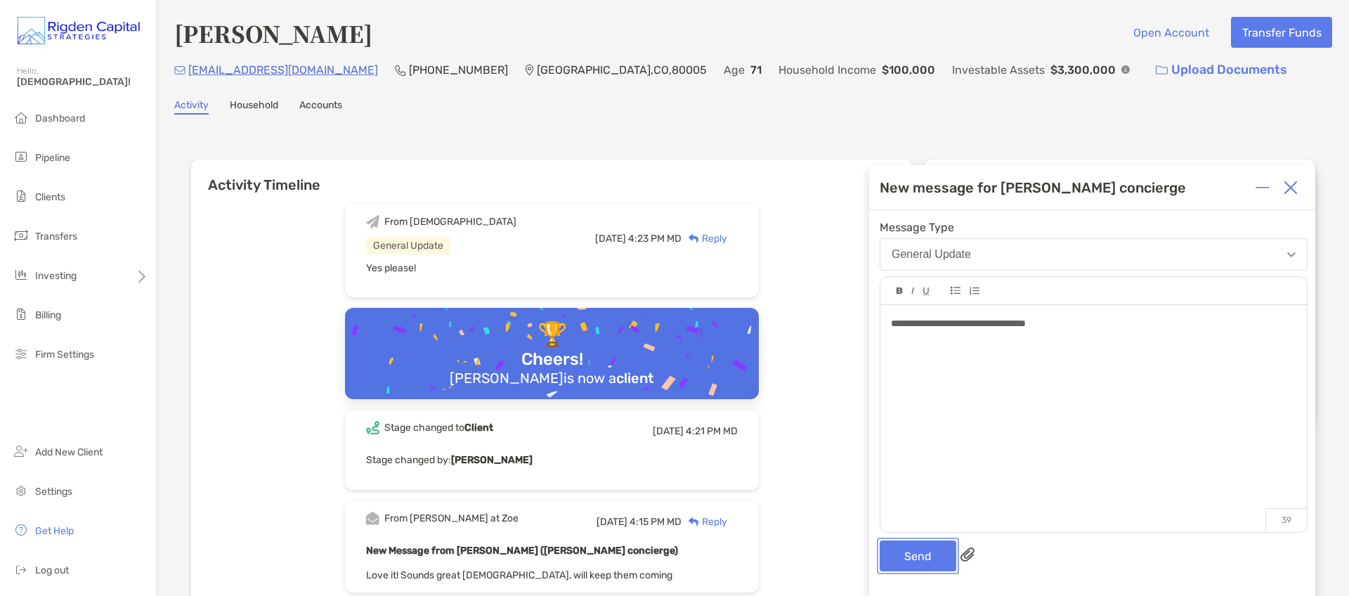
click at [906, 559] on button "Send" at bounding box center [918, 555] width 77 height 31
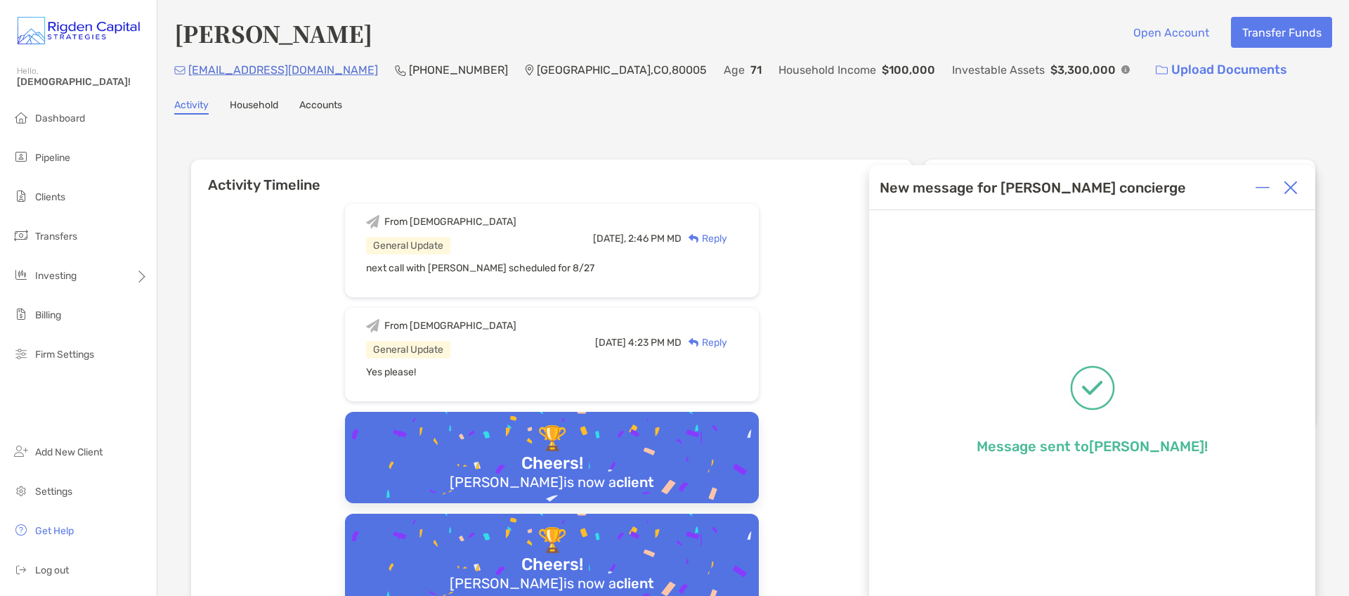
click at [1290, 185] on img at bounding box center [1291, 188] width 14 height 14
